Goal: Task Accomplishment & Management: Manage account settings

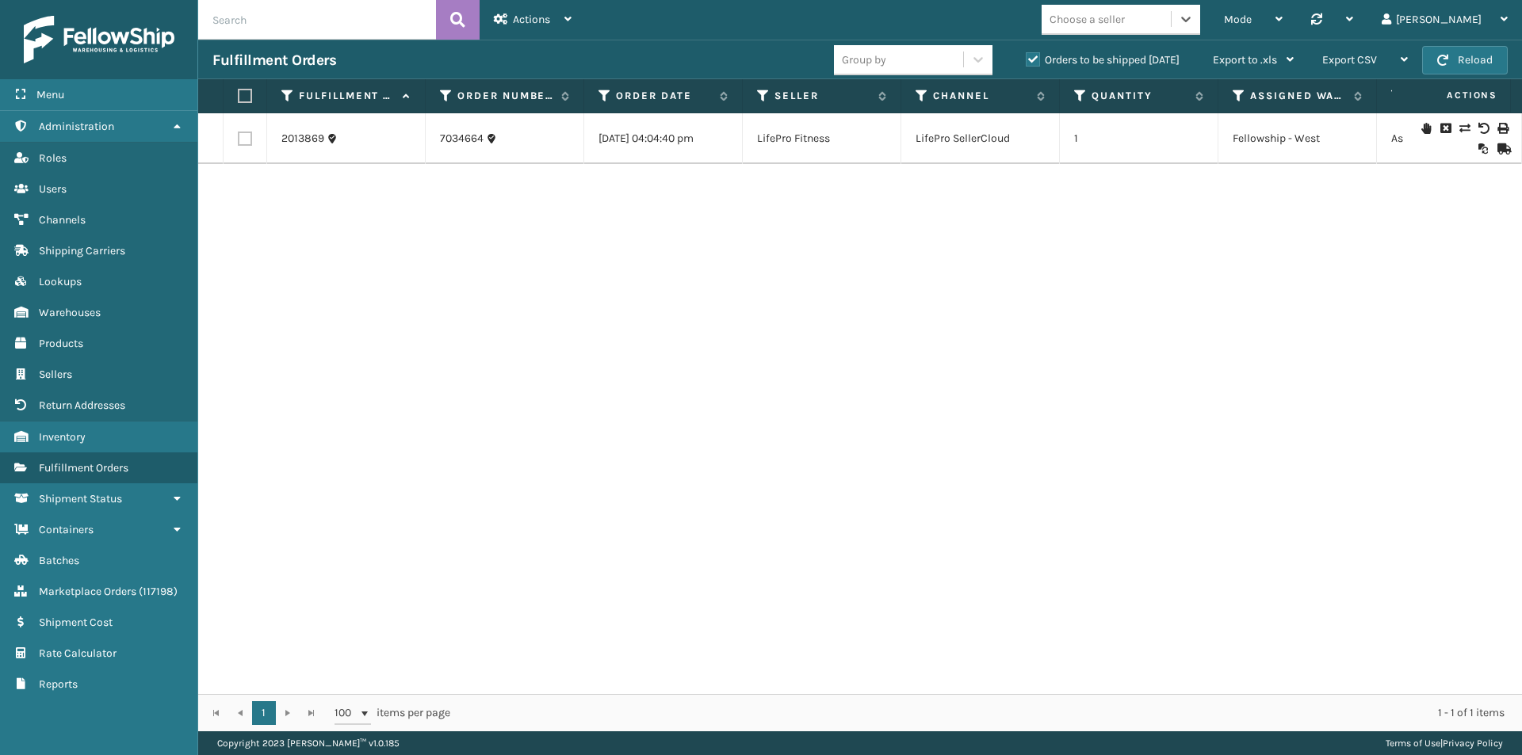
click at [1032, 59] on label "Orders to be shipped [DATE]" at bounding box center [1103, 59] width 154 height 13
click at [1026, 59] on input "Orders to be shipped [DATE]" at bounding box center [1026, 56] width 1 height 10
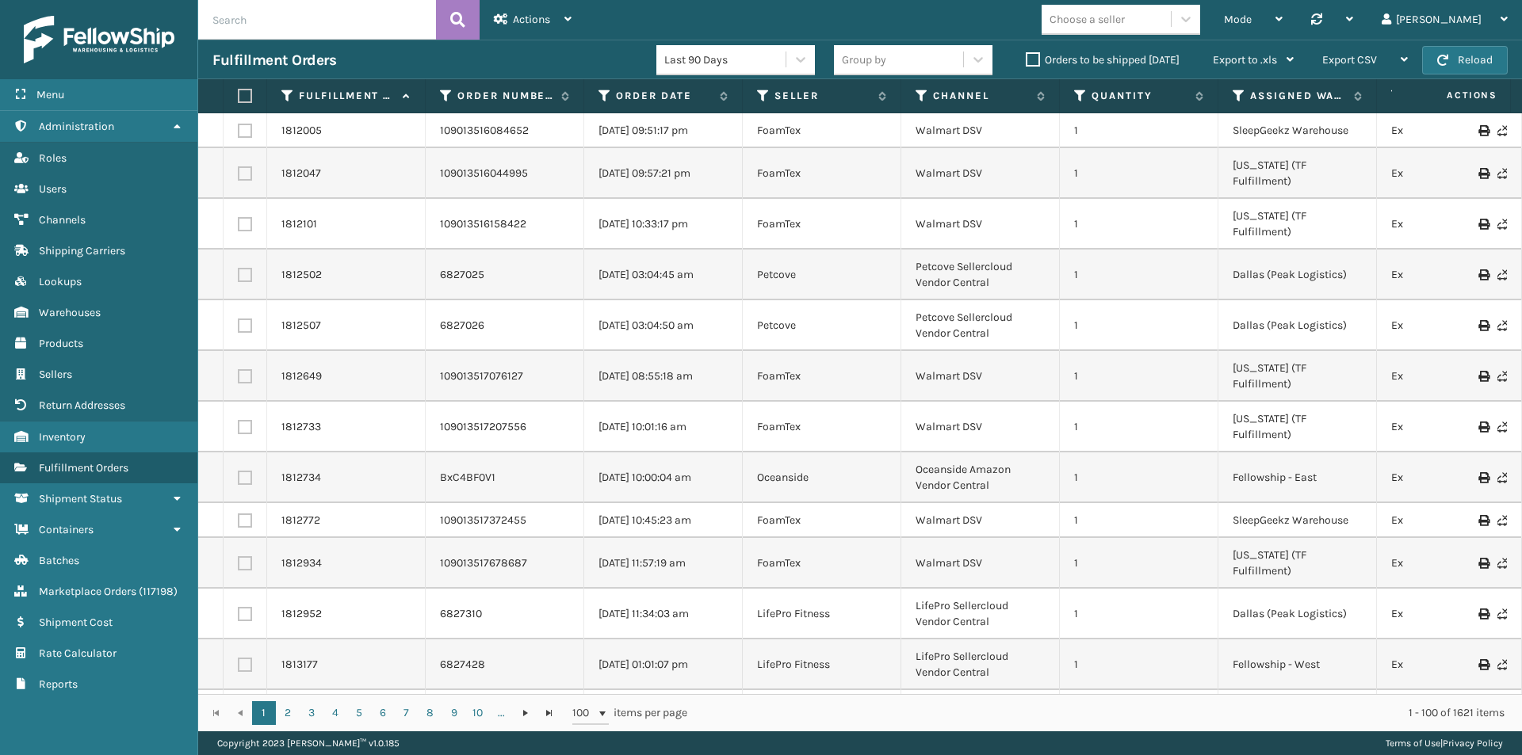
click at [1040, 61] on label "Orders to be shipped [DATE]" at bounding box center [1103, 59] width 154 height 13
click at [1026, 61] on input "Orders to be shipped [DATE]" at bounding box center [1026, 56] width 1 height 10
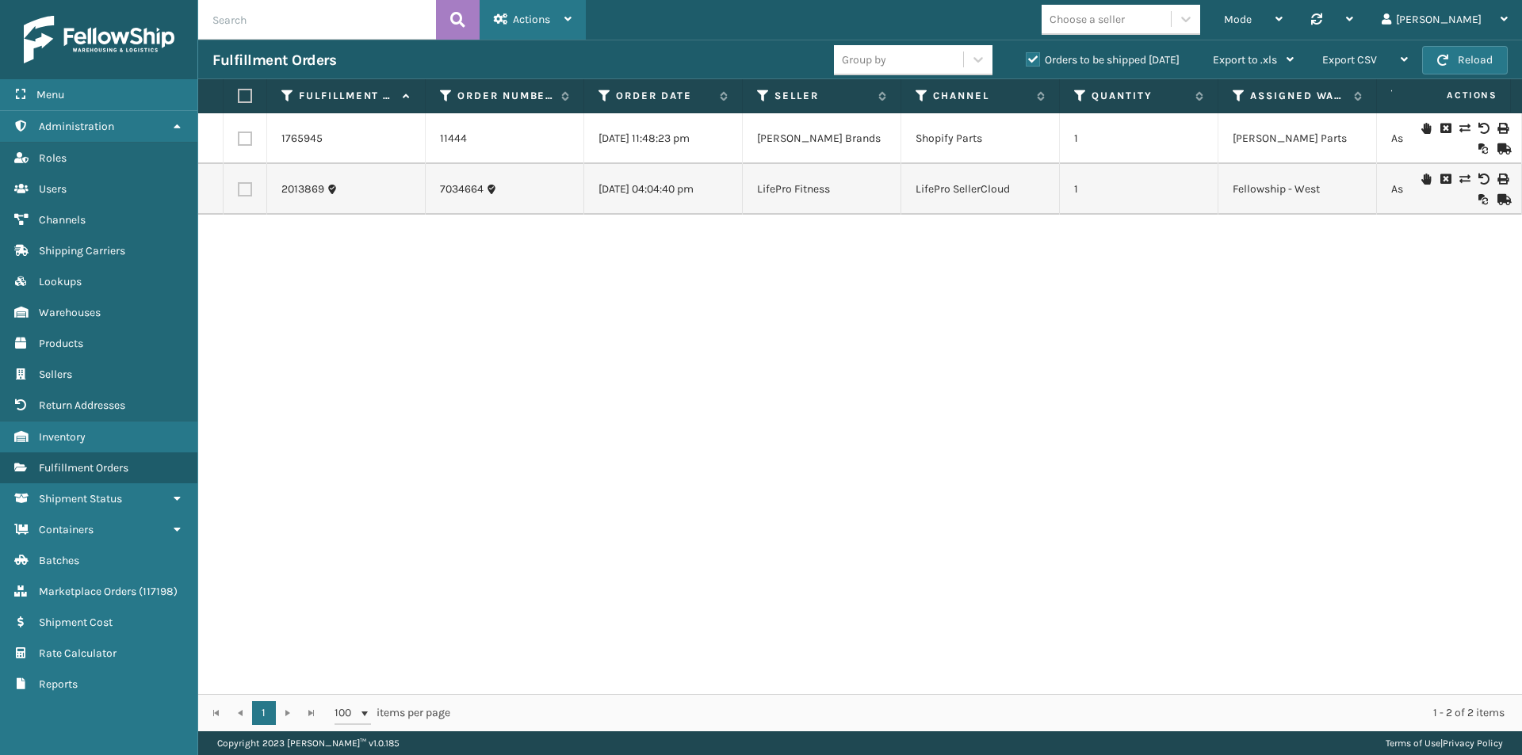
click at [529, 21] on span "Actions" at bounding box center [531, 19] width 37 height 13
click at [839, 254] on div "1765945 11444 [DATE] 11:48:23 pm [PERSON_NAME] Brands Shopify Parts 1 [PERSON_N…" at bounding box center [860, 403] width 1324 height 581
click at [539, 10] on div "Actions" at bounding box center [533, 20] width 78 height 40
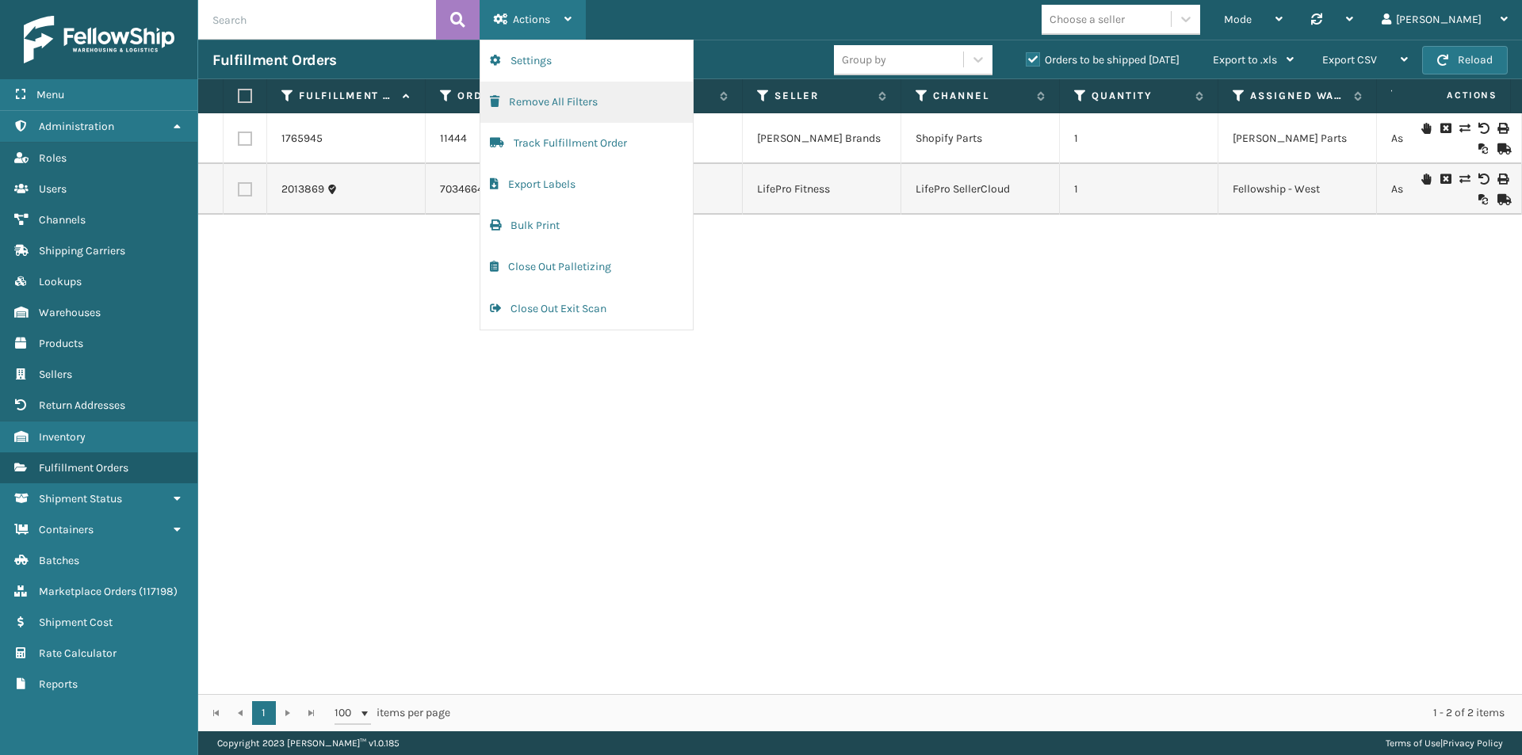
click at [536, 101] on button "Remove All Filters" at bounding box center [586, 102] width 212 height 41
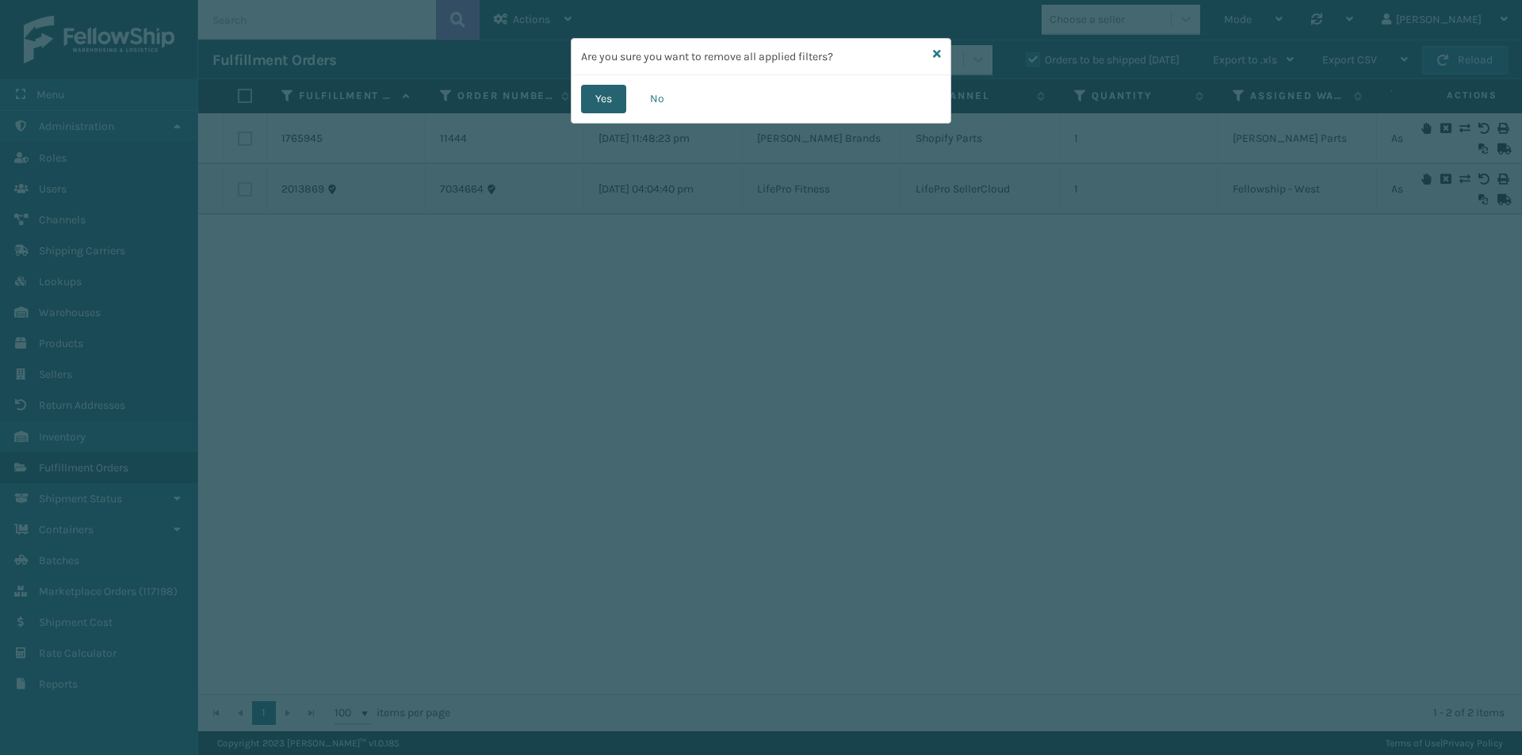
click at [606, 104] on button "Yes" at bounding box center [603, 99] width 45 height 29
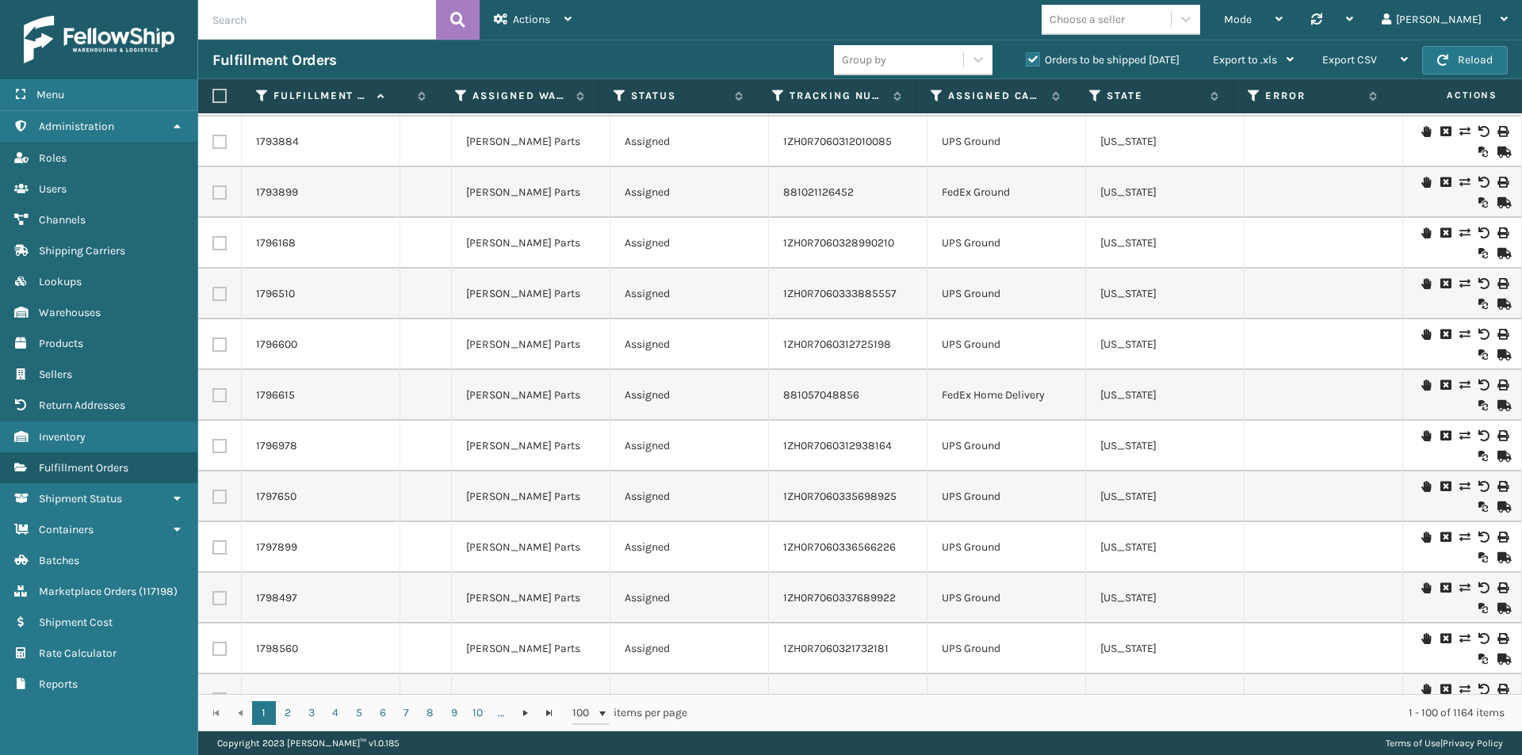
scroll to position [4503, 778]
